Goal: Task Accomplishment & Management: Manage account settings

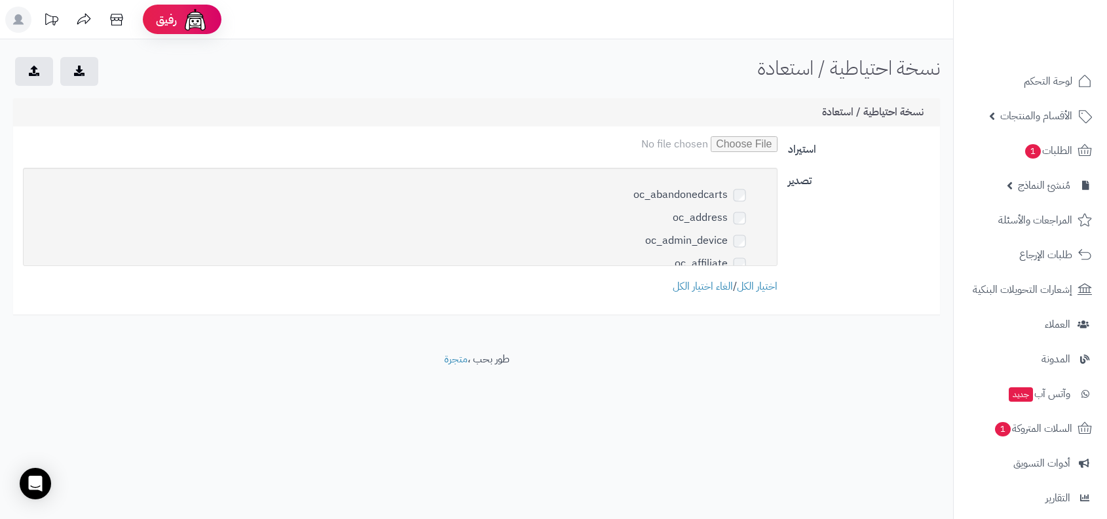
scroll to position [5502, 0]
click at [681, 69] on div "نسخة احتياطية / استعادة الرئيسية نسخة احتياطية / استعادة" at bounding box center [476, 72] width 953 height 31
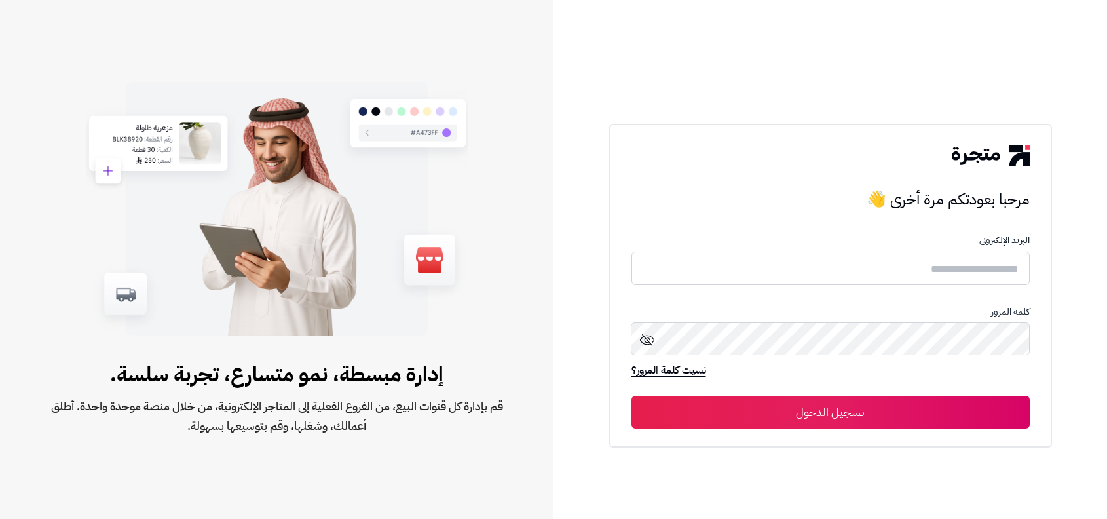
type input "**********"
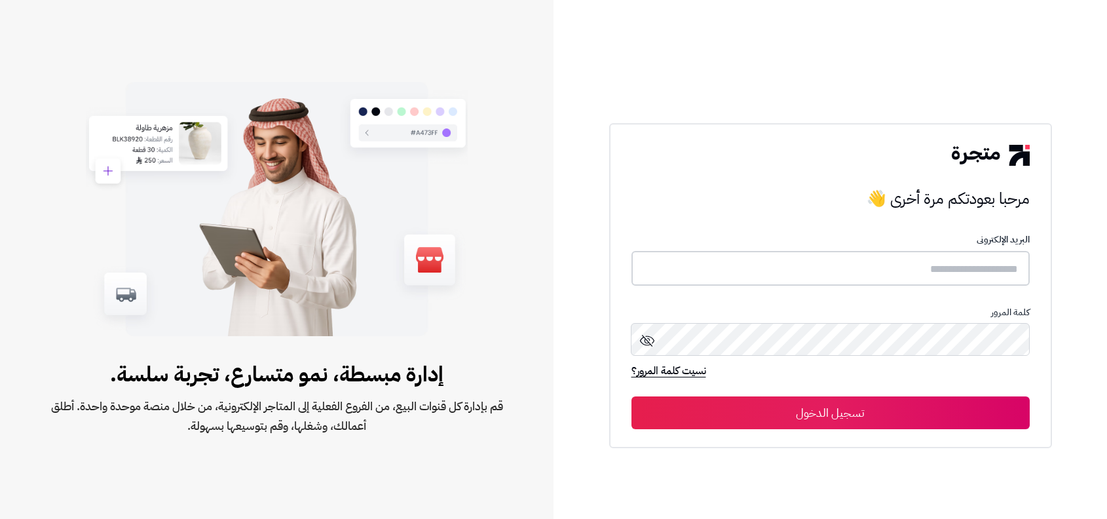
type input "**********"
